Goal: Navigation & Orientation: Find specific page/section

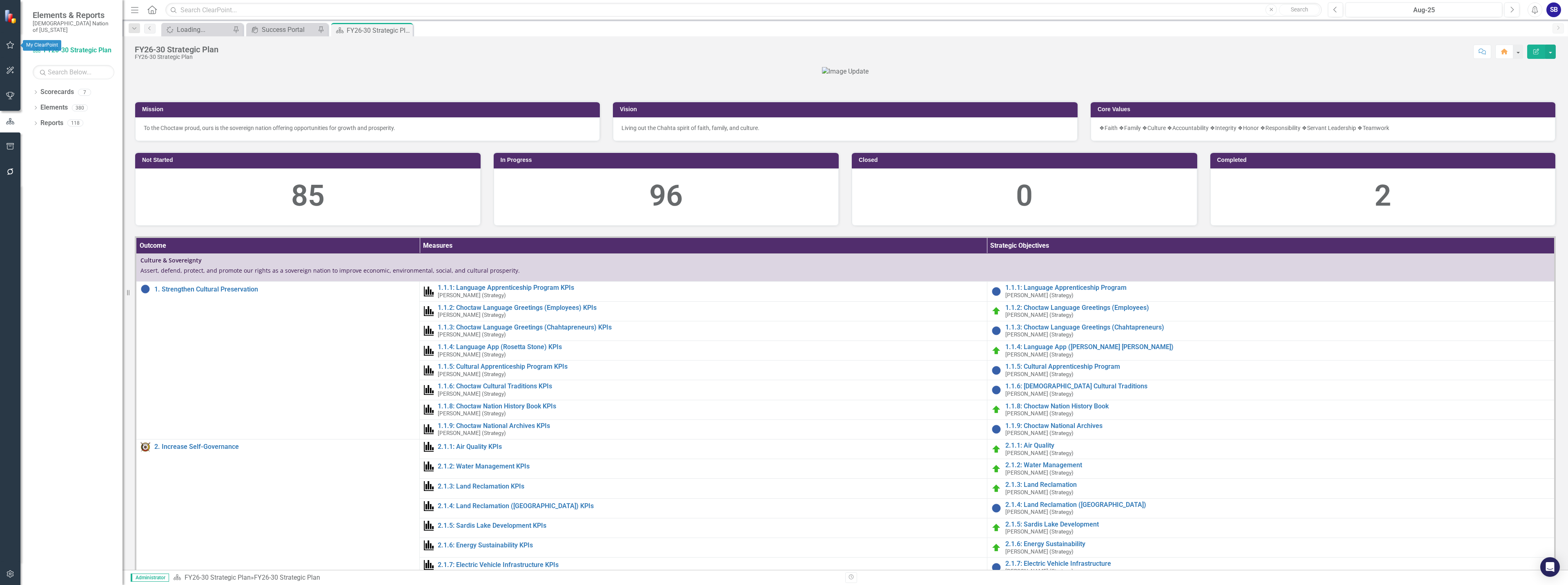
drag, startPoint x: 12, startPoint y: 46, endPoint x: 14, endPoint y: 61, distance: 15.1
click at [12, 46] on icon "button" at bounding box center [10, 45] width 9 height 7
click at [56, 108] on link "My Favorites" at bounding box center [72, 113] width 81 height 10
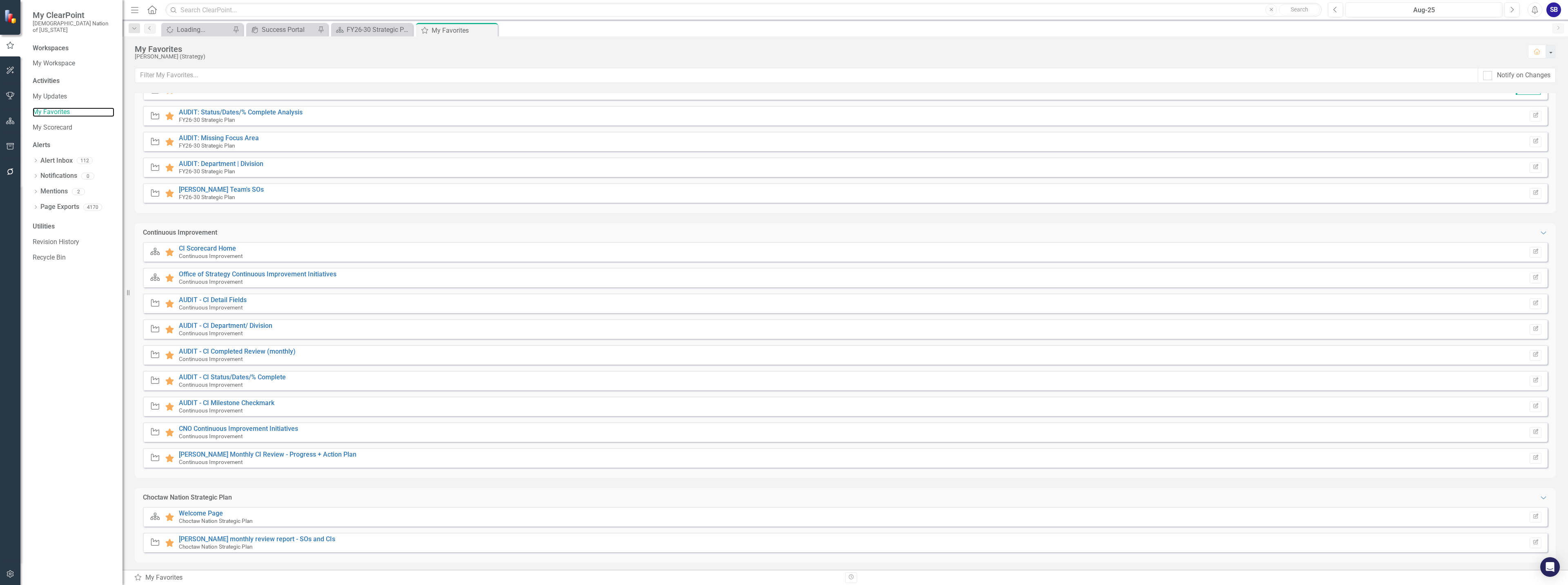
scroll to position [248, 0]
click at [287, 270] on link "Office of Strategy Continuous Improvement Initiatives" at bounding box center [258, 271] width 158 height 8
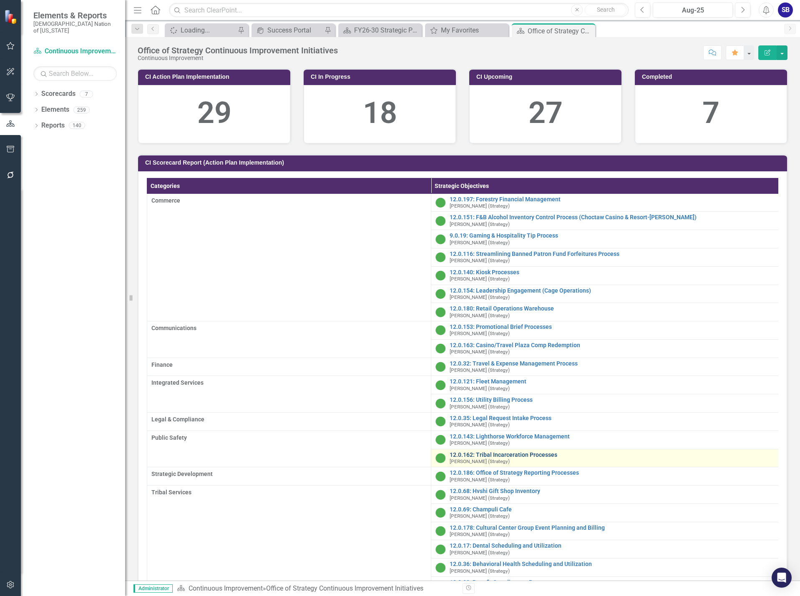
click at [555, 457] on link "12.0.162: Tribal Incarceration Processes" at bounding box center [722, 455] width 545 height 6
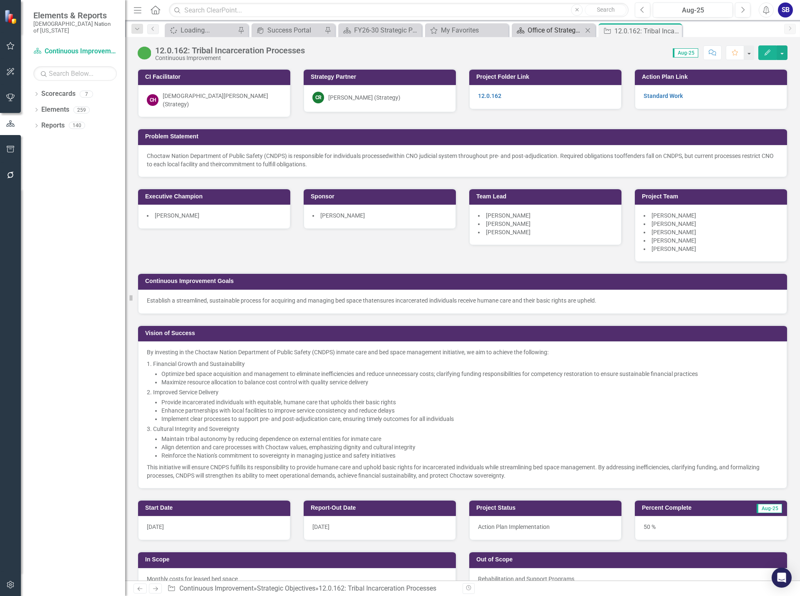
click at [553, 33] on div "Office of Strategy Continuous Improvement Initiatives" at bounding box center [555, 30] width 55 height 10
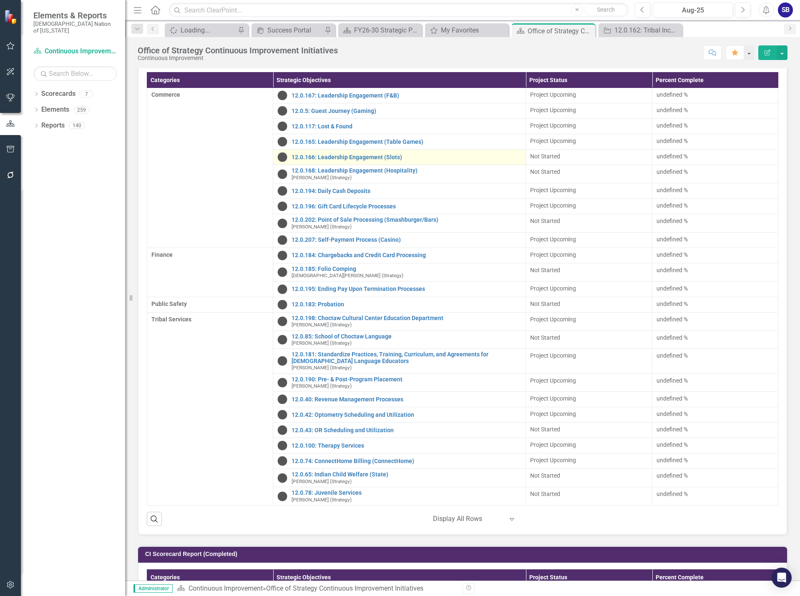
scroll to position [1043, 0]
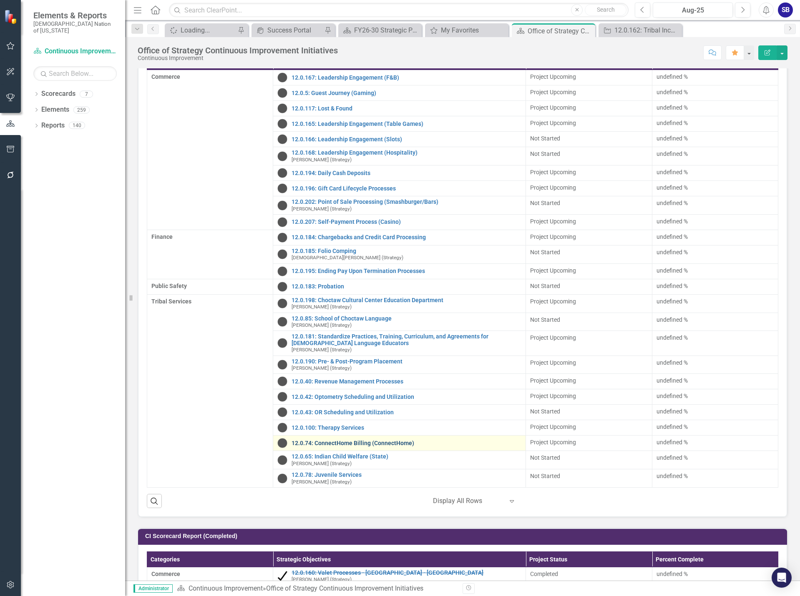
click at [337, 447] on link "12.0.74: ConnectHome Billing (ConnectHome)" at bounding box center [407, 443] width 230 height 6
